Goal: Transaction & Acquisition: Book appointment/travel/reservation

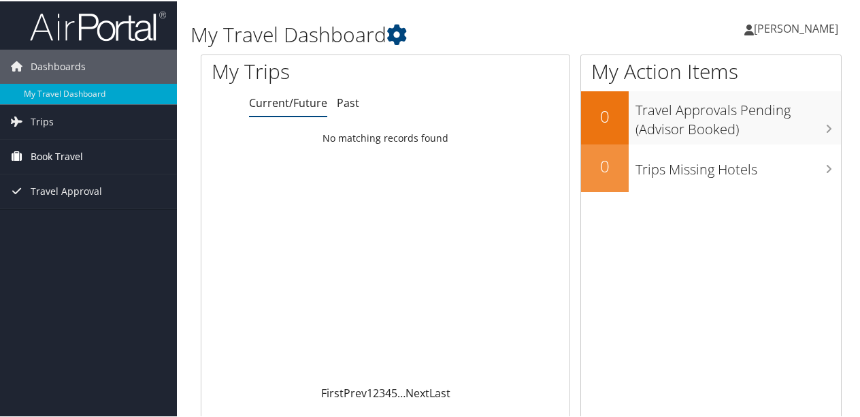
click at [54, 154] on span "Book Travel" at bounding box center [57, 155] width 52 height 34
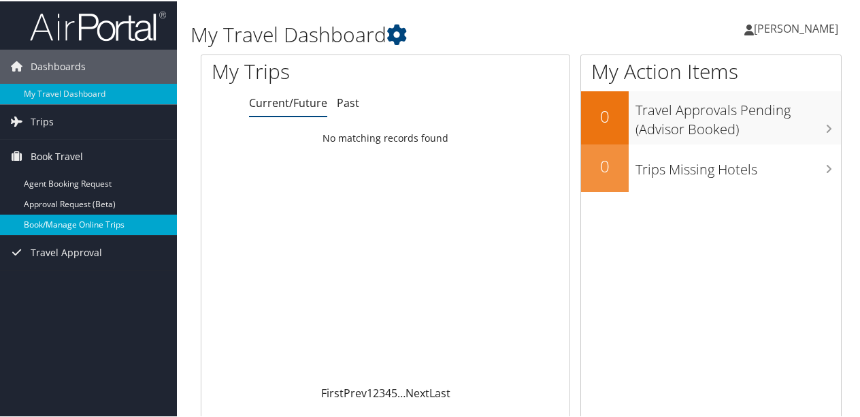
click at [102, 226] on link "Book/Manage Online Trips" at bounding box center [88, 223] width 177 height 20
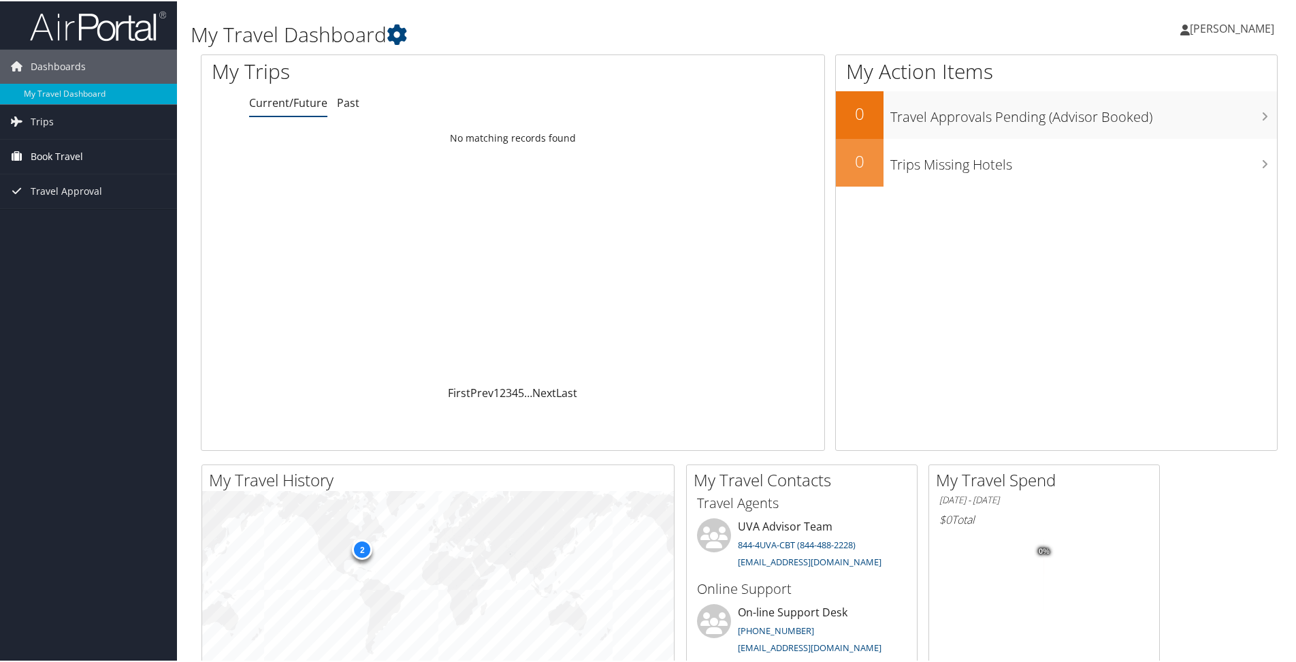
click at [129, 152] on link "Book Travel" at bounding box center [88, 155] width 177 height 34
click at [120, 218] on link "Book/Manage Online Trips" at bounding box center [88, 223] width 177 height 20
